Goal: Task Accomplishment & Management: Manage account settings

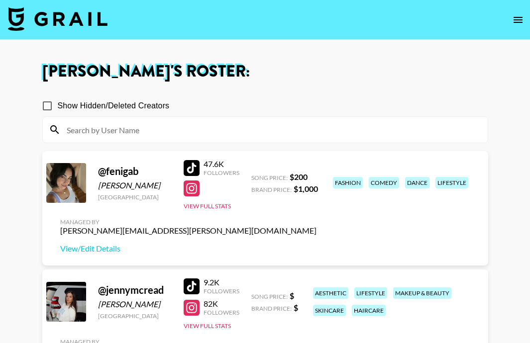
scroll to position [152, 0]
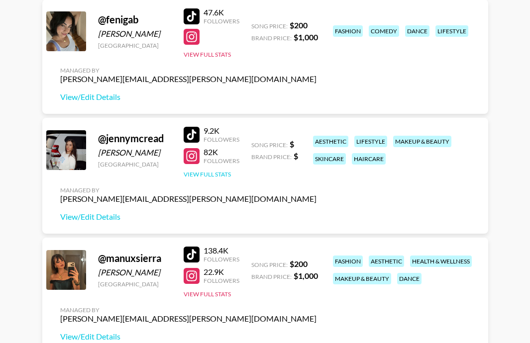
click at [210, 172] on button "View Full Stats" at bounding box center [206, 174] width 47 height 7
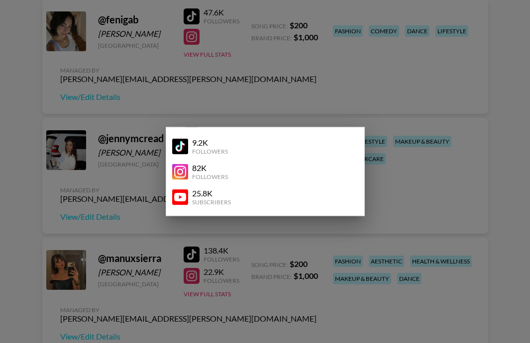
click at [228, 223] on div at bounding box center [265, 171] width 530 height 343
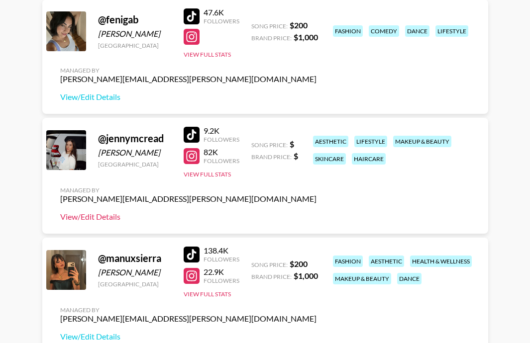
click at [91, 215] on link "View/Edit Details" at bounding box center [188, 217] width 256 height 10
click at [210, 175] on button "View Full Stats" at bounding box center [206, 174] width 47 height 7
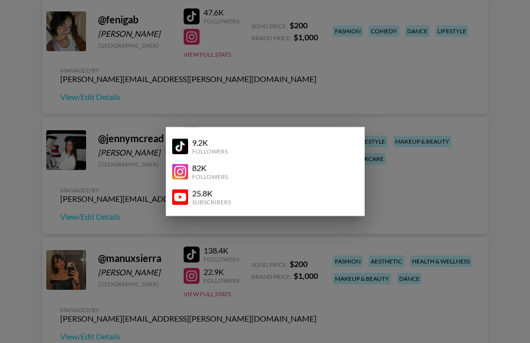
click at [252, 220] on div at bounding box center [265, 171] width 530 height 343
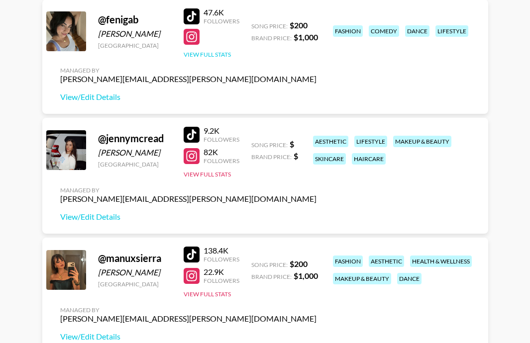
click at [218, 51] on button "View Full Stats" at bounding box center [206, 54] width 47 height 7
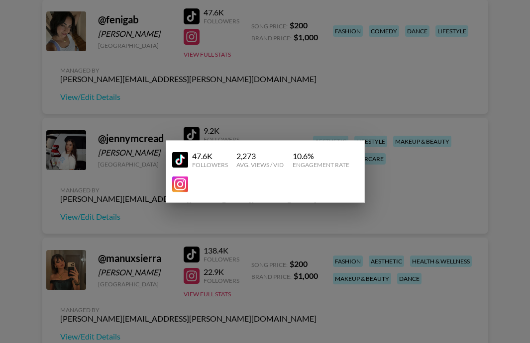
click at [278, 114] on div at bounding box center [265, 171] width 530 height 343
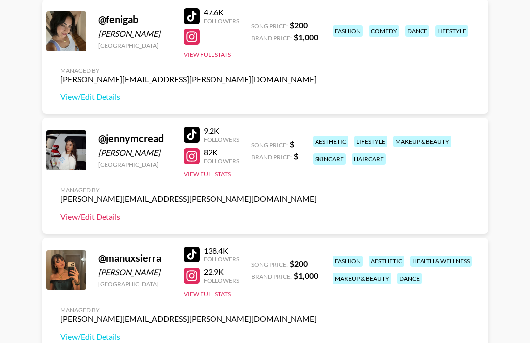
click at [99, 219] on link "View/Edit Details" at bounding box center [188, 217] width 256 height 10
drag, startPoint x: 97, startPoint y: 140, endPoint x: 164, endPoint y: 141, distance: 66.6
click at [164, 141] on div "@ jennymcread" at bounding box center [135, 138] width 74 height 12
copy div "@ jennymcread"
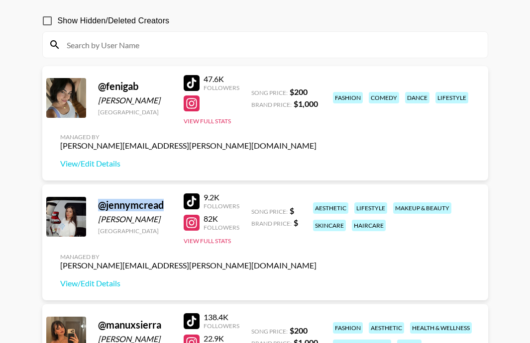
scroll to position [86, 0]
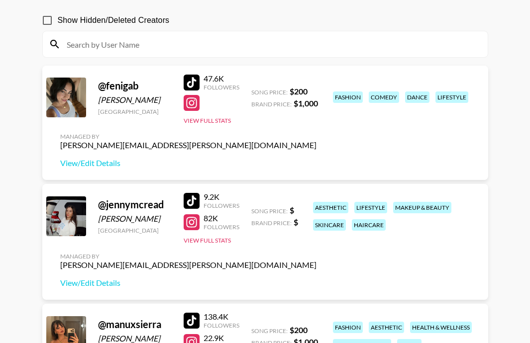
click at [190, 277] on div "@ jennymcread Jenny Kanazir Germany 9.2K Followers 82K Followers View Full Stat…" at bounding box center [264, 242] width 445 height 116
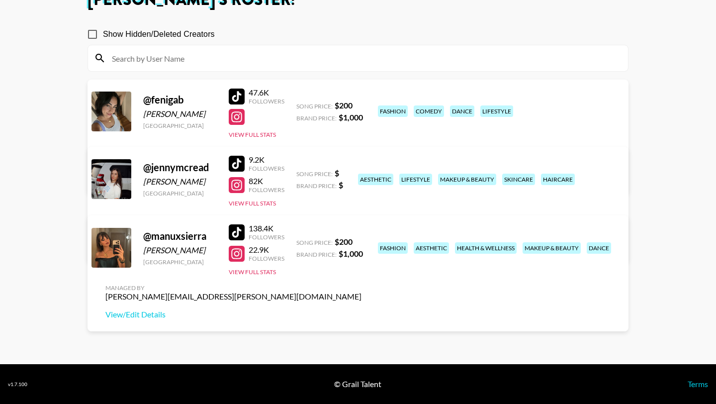
scroll to position [0, 0]
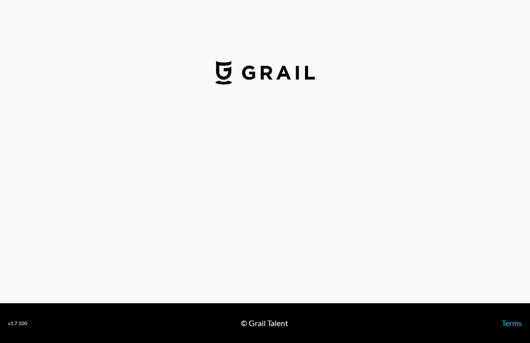
select select "USD"
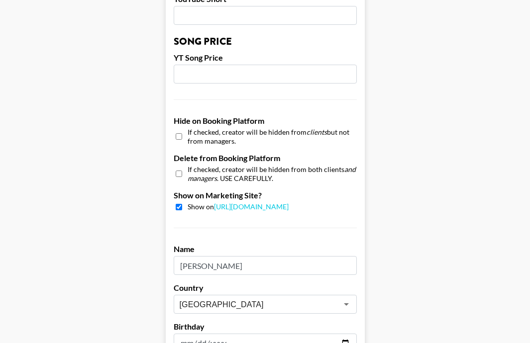
scroll to position [1006, 0]
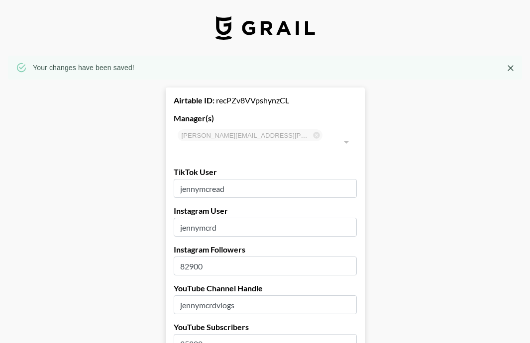
select select "USD"
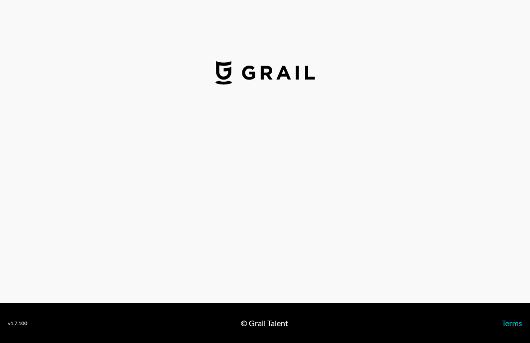
select select "USD"
